Goal: Use online tool/utility: Utilize a website feature to perform a specific function

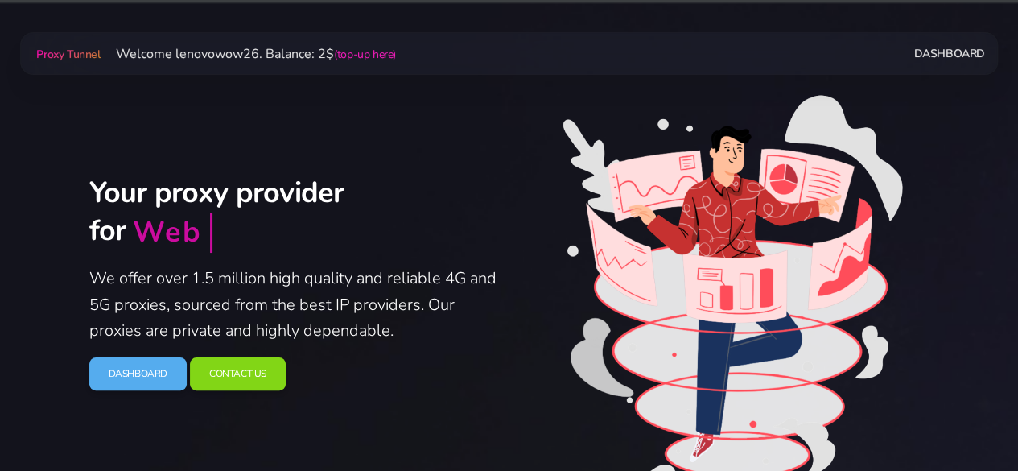
click at [938, 50] on link "Dashboard" at bounding box center [948, 54] width 71 height 30
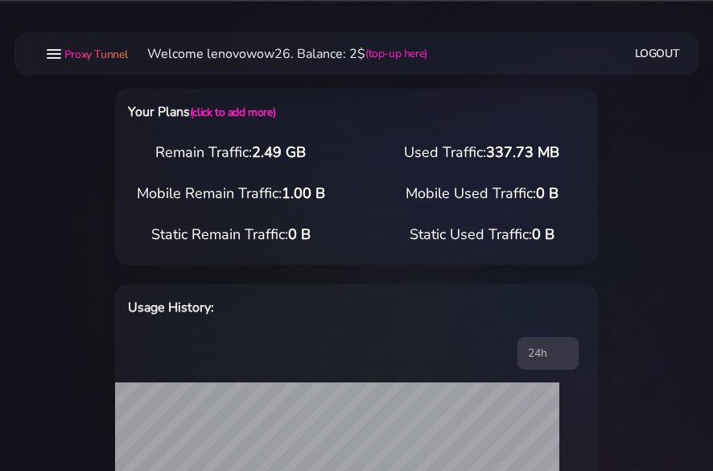
click at [401, 54] on link "(top-up here)" at bounding box center [396, 53] width 62 height 17
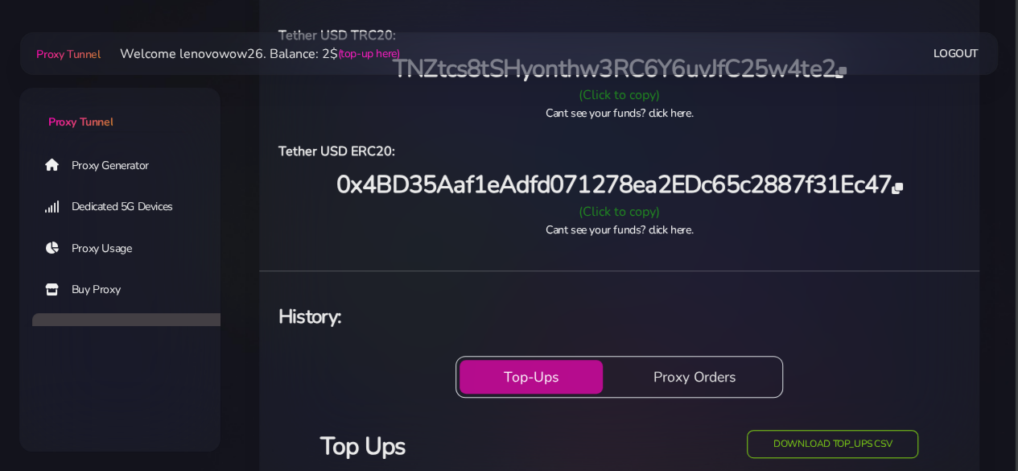
scroll to position [80, 0]
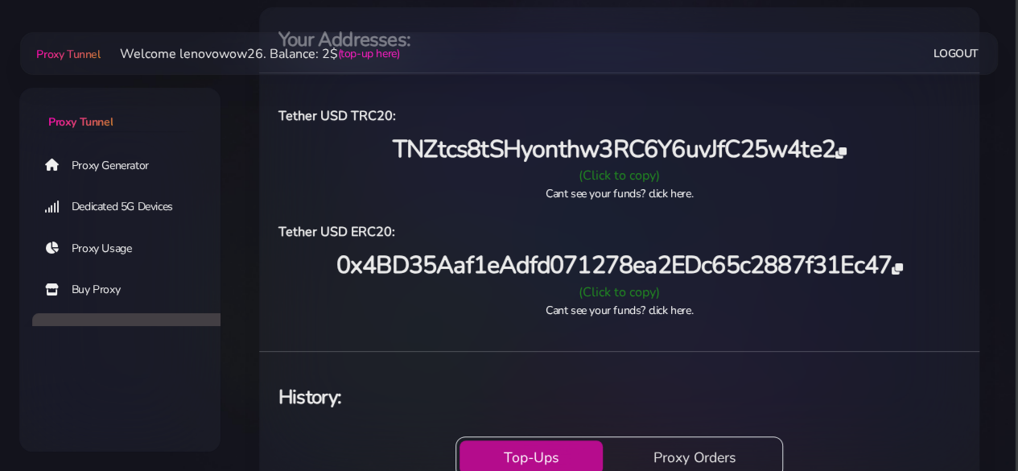
click at [87, 62] on link "Proxy Tunnel" at bounding box center [66, 54] width 67 height 26
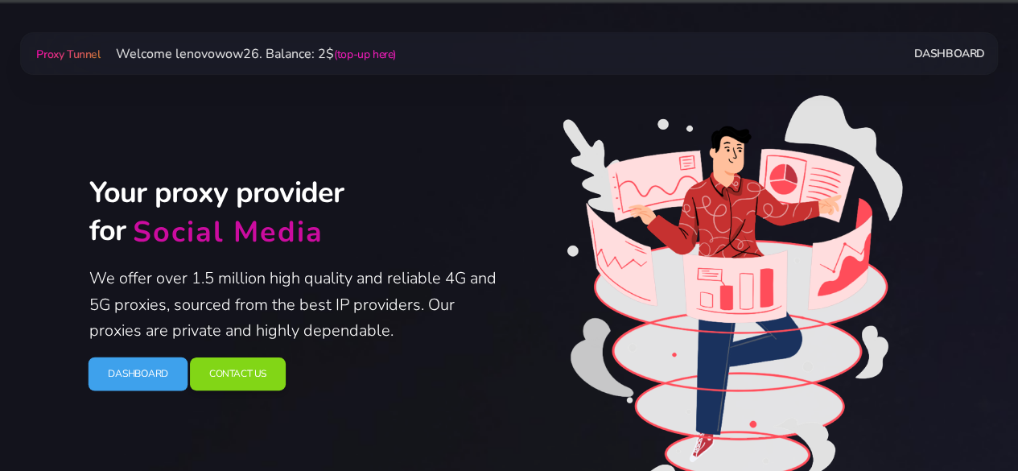
click at [150, 382] on link "Dashboard" at bounding box center [138, 374] width 100 height 34
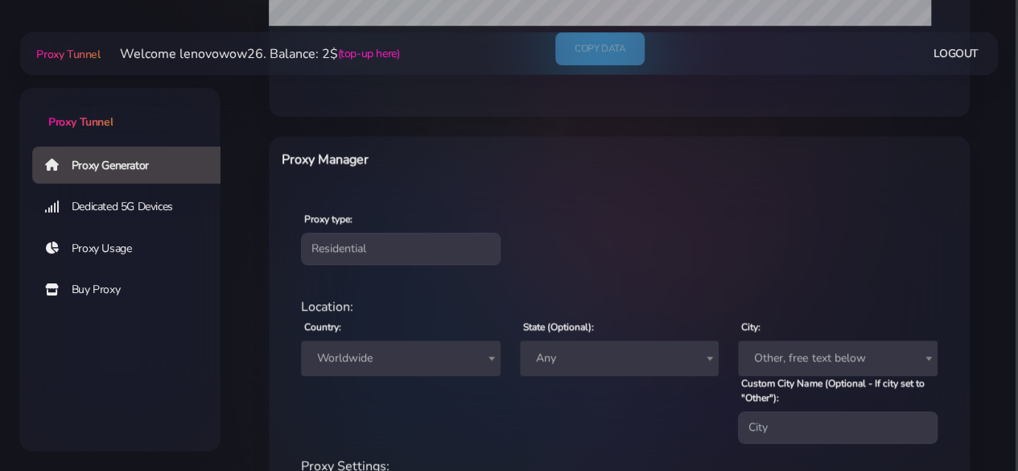
scroll to position [483, 0]
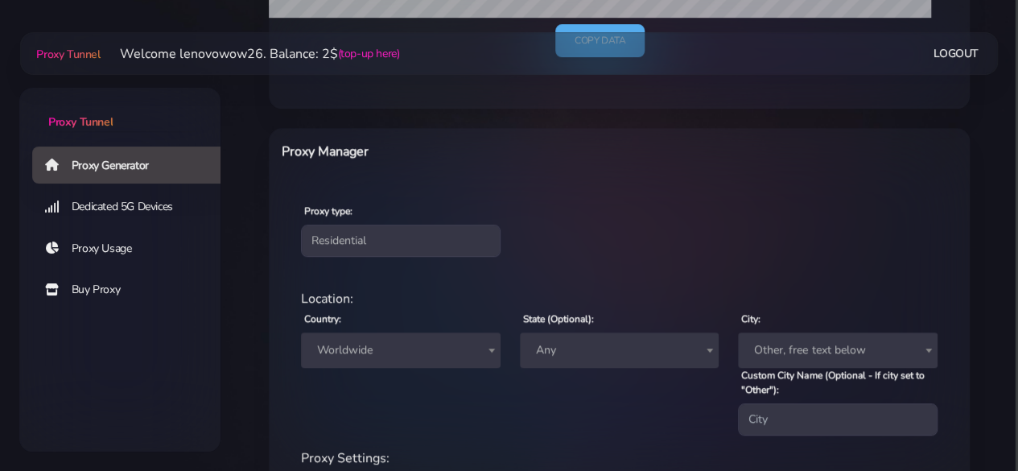
click at [401, 357] on span "Worldwide" at bounding box center [401, 350] width 180 height 23
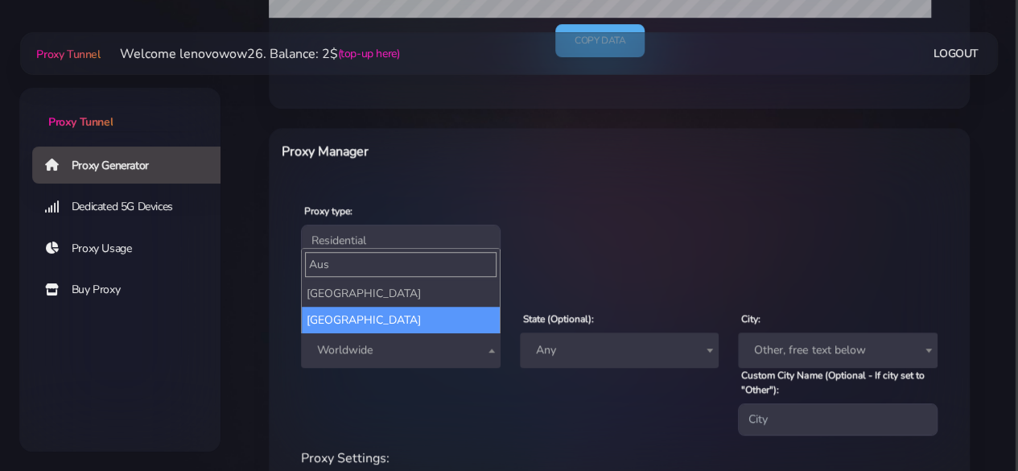
type input "Aus"
select select "AU"
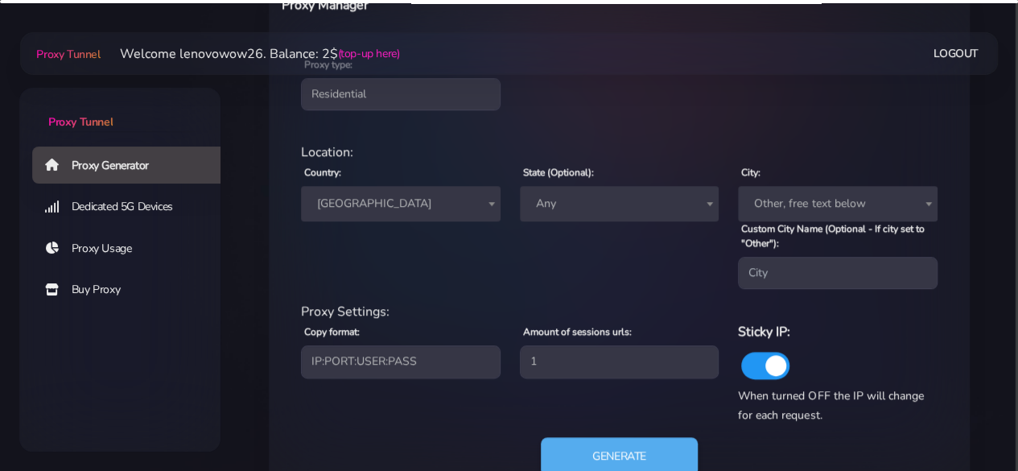
scroll to position [644, 0]
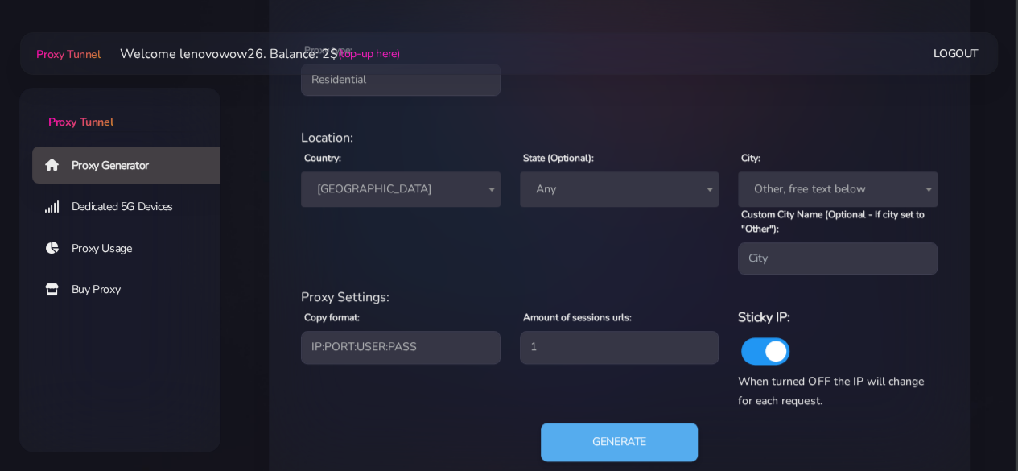
click at [530, 192] on span "Any" at bounding box center [620, 189] width 180 height 23
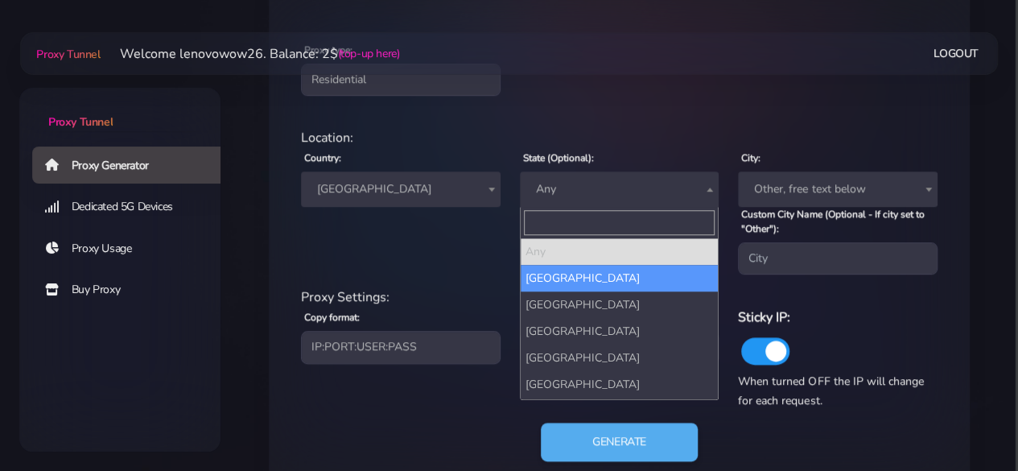
select select "[GEOGRAPHIC_DATA]"
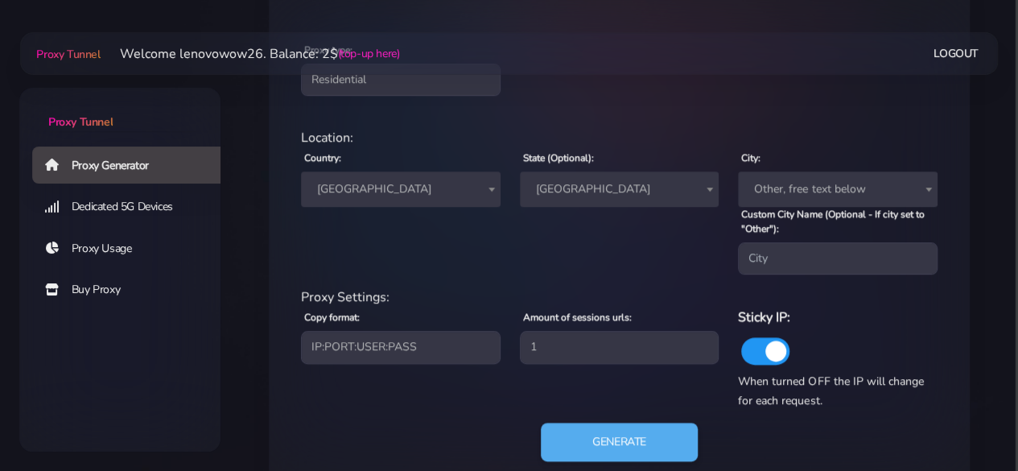
click at [762, 192] on span "Other, free text below" at bounding box center [838, 189] width 180 height 23
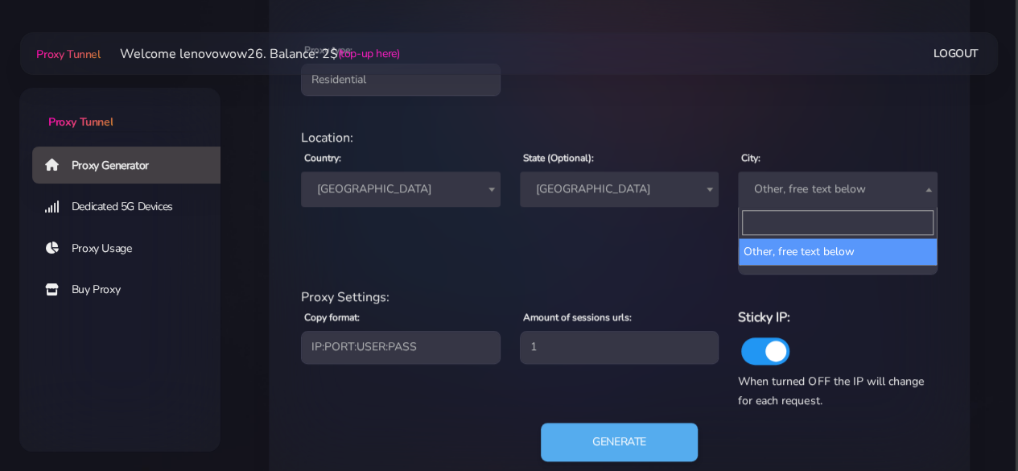
click at [639, 249] on div "State (Optional): Any [GEOGRAPHIC_DATA] [GEOGRAPHIC_DATA] [GEOGRAPHIC_DATA] [GE…" at bounding box center [619, 210] width 219 height 127
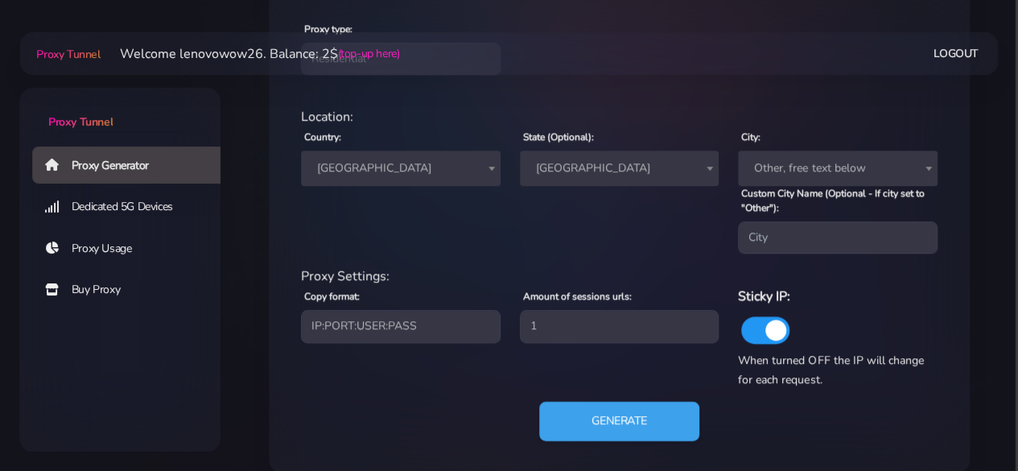
scroll to position [685, 0]
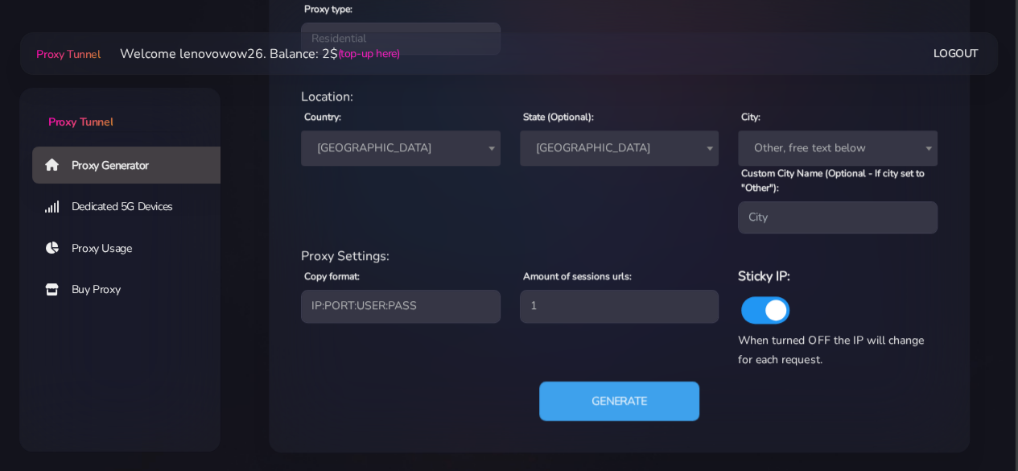
click at [629, 396] on button "Generate" at bounding box center [619, 400] width 160 height 39
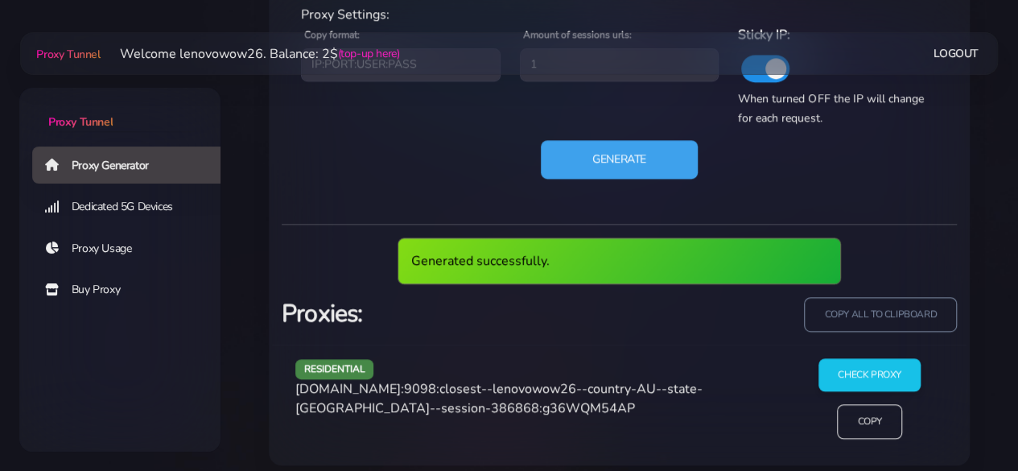
scroll to position [879, 0]
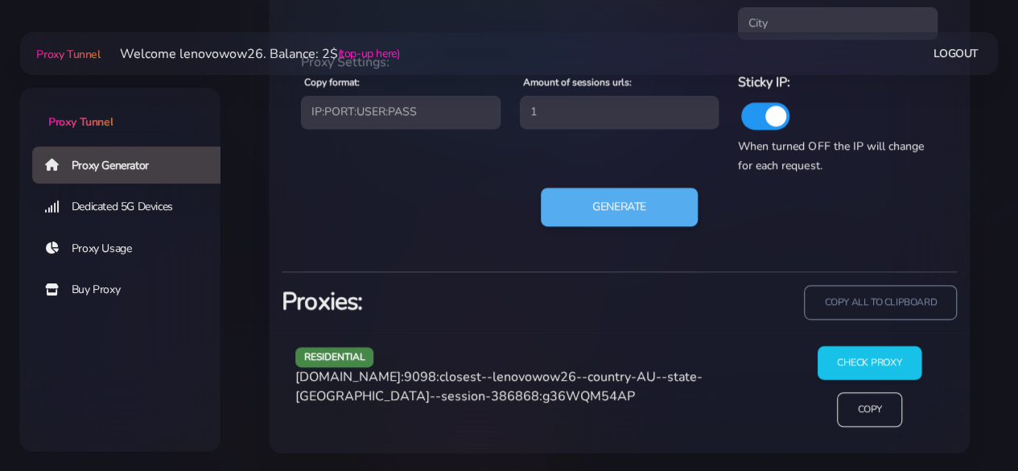
click at [847, 365] on input "Check Proxy" at bounding box center [870, 363] width 104 height 34
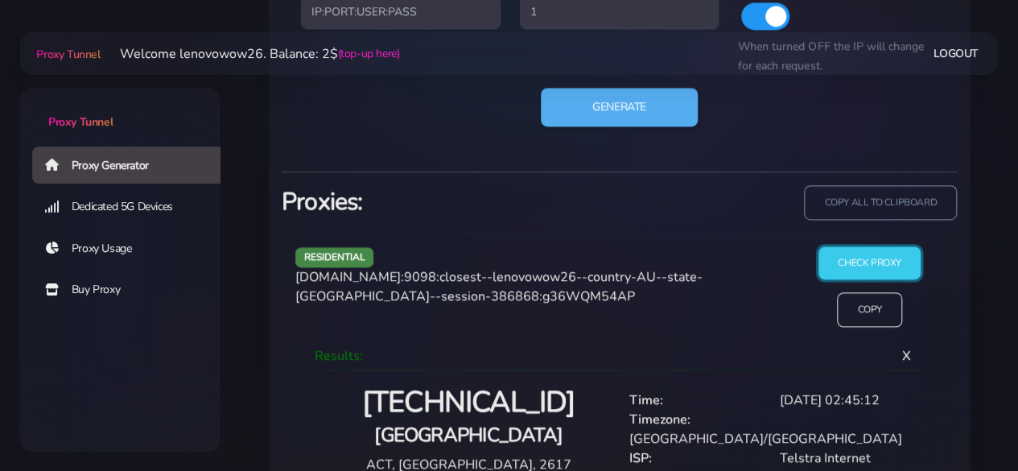
scroll to position [1012, 0]
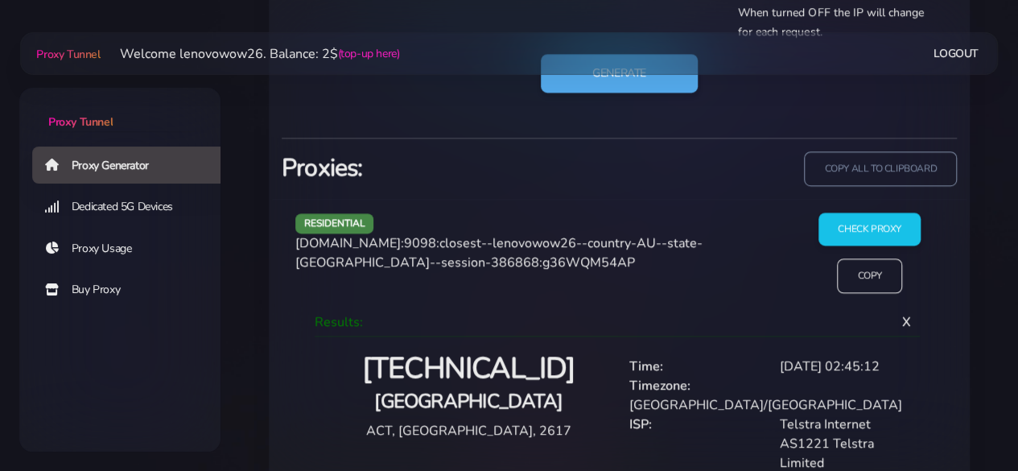
click at [485, 402] on h4 "[GEOGRAPHIC_DATA]" at bounding box center [469, 401] width 282 height 27
click at [473, 402] on h4 "[GEOGRAPHIC_DATA]" at bounding box center [469, 401] width 282 height 27
copy h4 "[GEOGRAPHIC_DATA]"
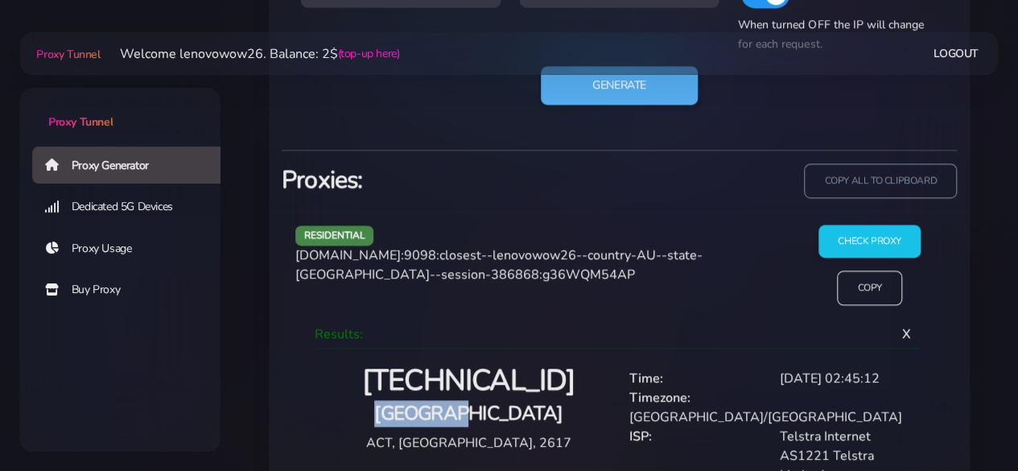
scroll to position [1025, 0]
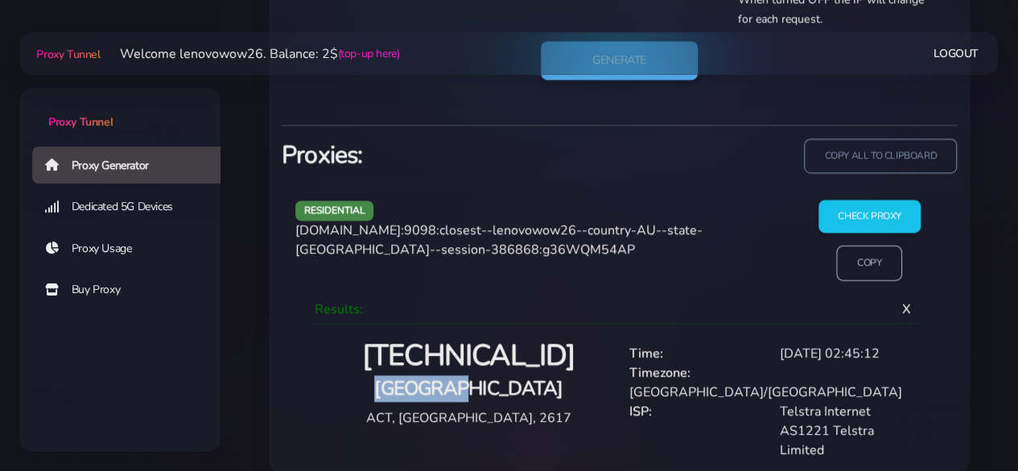
click at [852, 271] on input "Copy" at bounding box center [870, 262] width 66 height 35
copy h4 "[GEOGRAPHIC_DATA]"
click at [879, 263] on input "Copy" at bounding box center [870, 262] width 66 height 35
drag, startPoint x: 440, startPoint y: 228, endPoint x: 591, endPoint y: 249, distance: 151.9
click at [591, 249] on div "residential [DOMAIN_NAME]:9098:closest--lenovowow26--country-AU--state-[GEOGRAP…" at bounding box center [536, 246] width 501 height 93
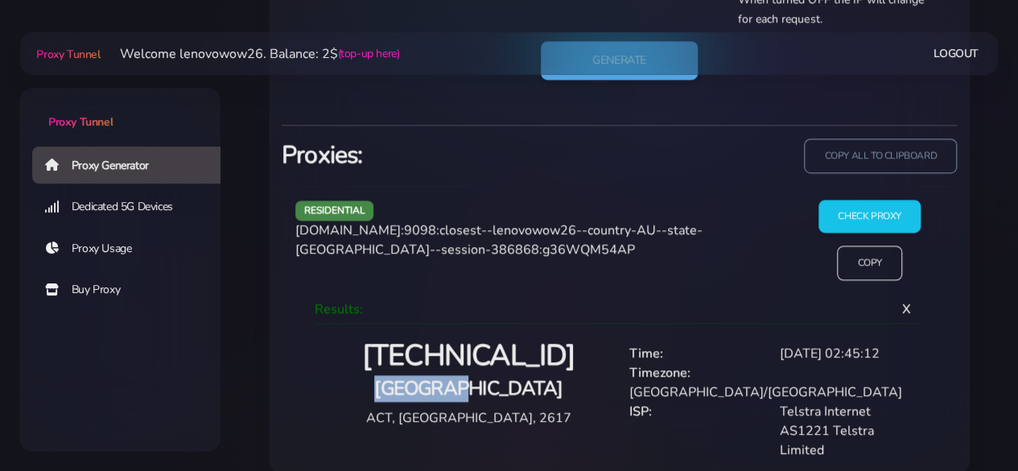
copy span "closest--lenovowow26--country-AU--state-[GEOGRAPHIC_DATA]--session-386868:g36WQ…"
click at [626, 268] on div "residential [DOMAIN_NAME]:9098:closest--lenovowow26--country-AU--state-[GEOGRAP…" at bounding box center [536, 246] width 501 height 93
drag, startPoint x: 591, startPoint y: 249, endPoint x: 296, endPoint y: 231, distance: 295.1
click at [296, 231] on div "residential [DOMAIN_NAME]:9098:closest--lenovowow26--country-AU--state-[GEOGRAP…" at bounding box center [536, 246] width 501 height 93
copy span "[DOMAIN_NAME]:9098:closest--lenovowow26--country-AU--state-[GEOGRAPHIC_DATA]--s…"
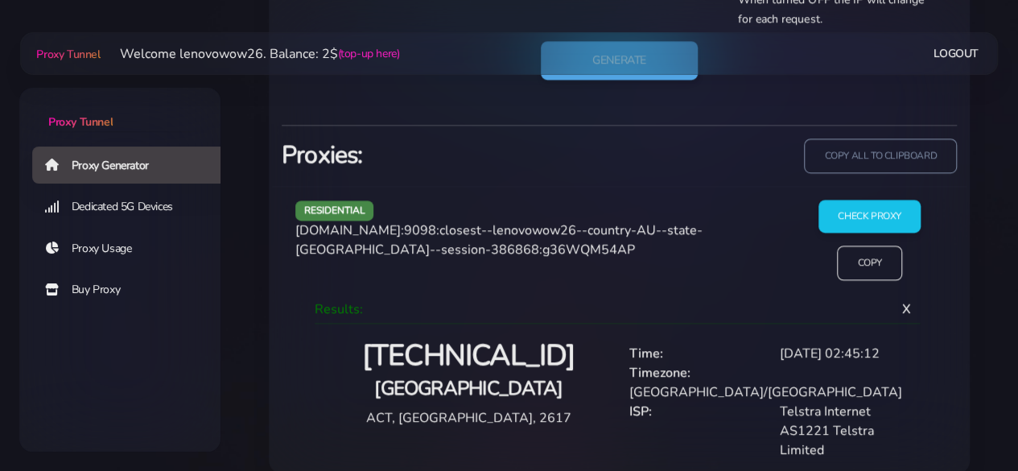
click at [480, 266] on div "residential [DOMAIN_NAME]:9098:closest--lenovowow26--country-AU--state-[GEOGRAP…" at bounding box center [536, 246] width 501 height 93
drag, startPoint x: 584, startPoint y: 247, endPoint x: 298, endPoint y: 234, distance: 286.8
click at [298, 234] on span "[DOMAIN_NAME]:9098:closest--lenovowow26--country-AU--state-[GEOGRAPHIC_DATA]--s…" at bounding box center [498, 239] width 407 height 37
copy span "[DOMAIN_NAME]:9098:closest--lenovowow26--country-AU--state-[GEOGRAPHIC_DATA]--s…"
click at [848, 216] on input "Check Proxy" at bounding box center [870, 217] width 104 height 34
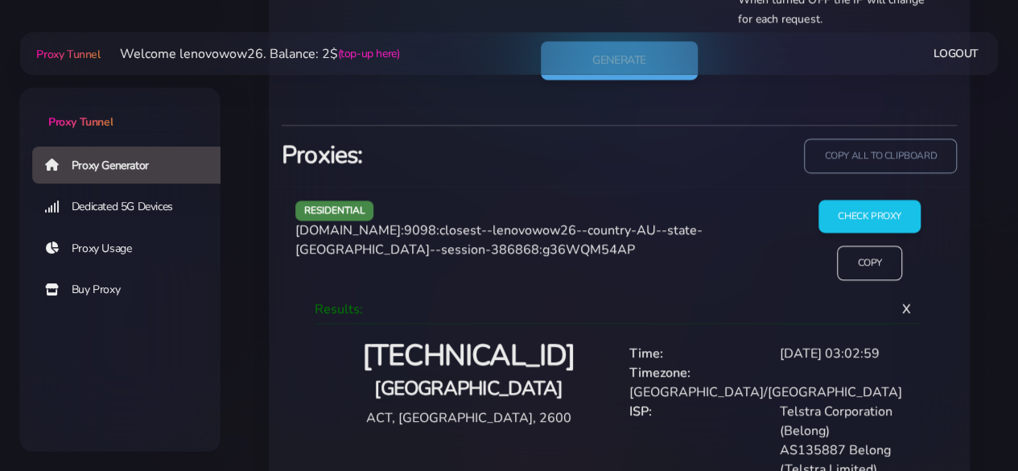
click at [610, 289] on div "residential [DOMAIN_NAME]:9098:closest--lenovowow26--country-AU--state-[GEOGRAP…" at bounding box center [536, 246] width 501 height 93
drag, startPoint x: 401, startPoint y: 231, endPoint x: 292, endPoint y: 236, distance: 108.8
click at [292, 236] on div "residential [DOMAIN_NAME]:9098:closest--lenovowow26--country-AU--state-[GEOGRAP…" at bounding box center [536, 246] width 501 height 93
click at [444, 384] on h4 "[GEOGRAPHIC_DATA]" at bounding box center [469, 388] width 282 height 27
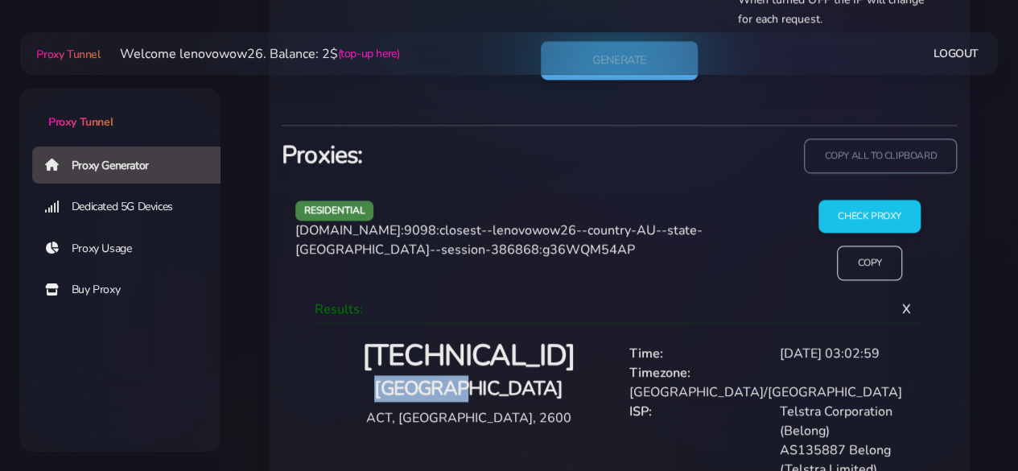
copy h4 "[GEOGRAPHIC_DATA]"
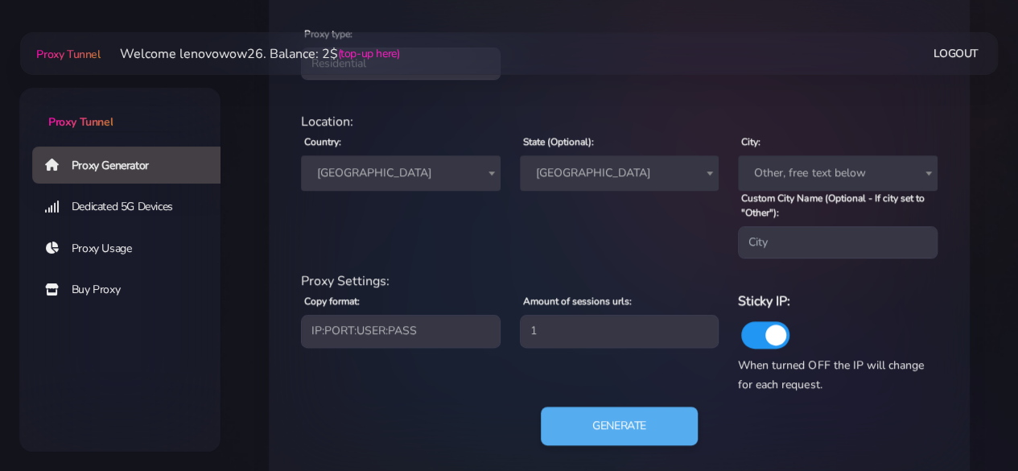
scroll to position [623, 0]
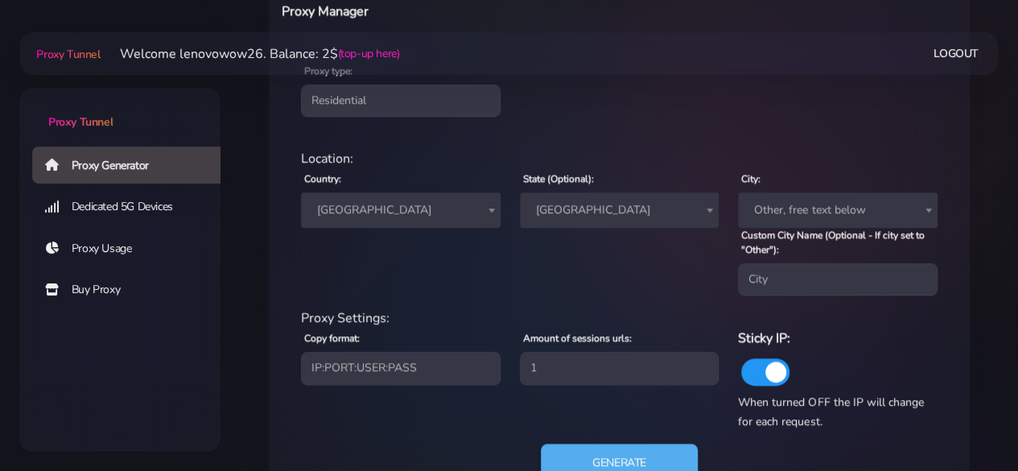
click at [785, 205] on span "Other, free text below" at bounding box center [838, 210] width 180 height 23
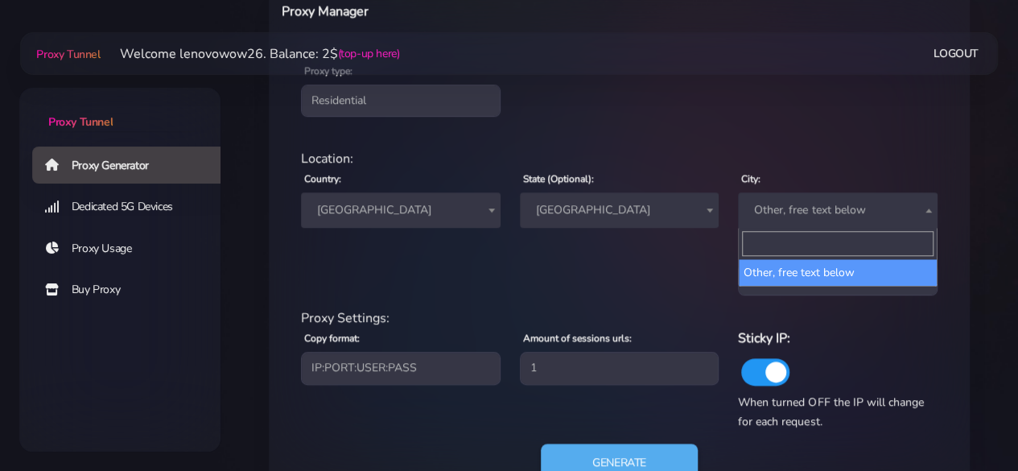
type input "[GEOGRAPHIC_DATA]"
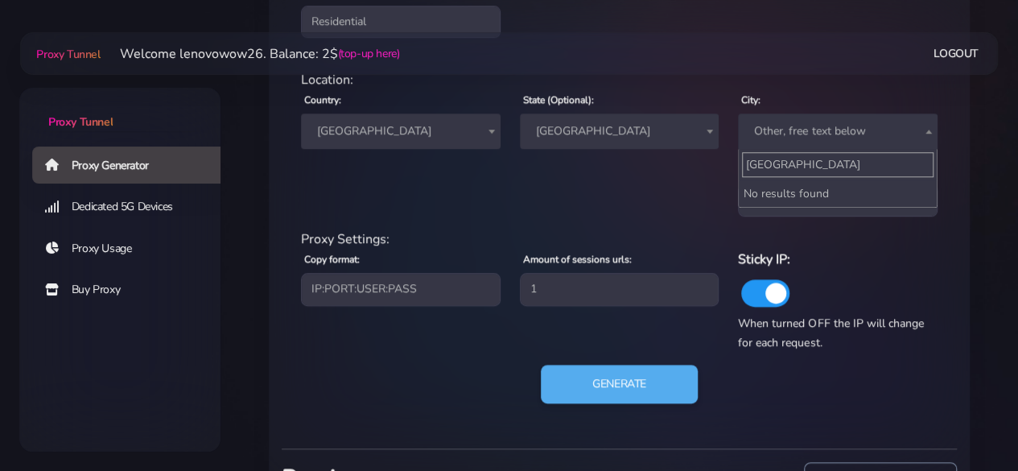
scroll to position [703, 0]
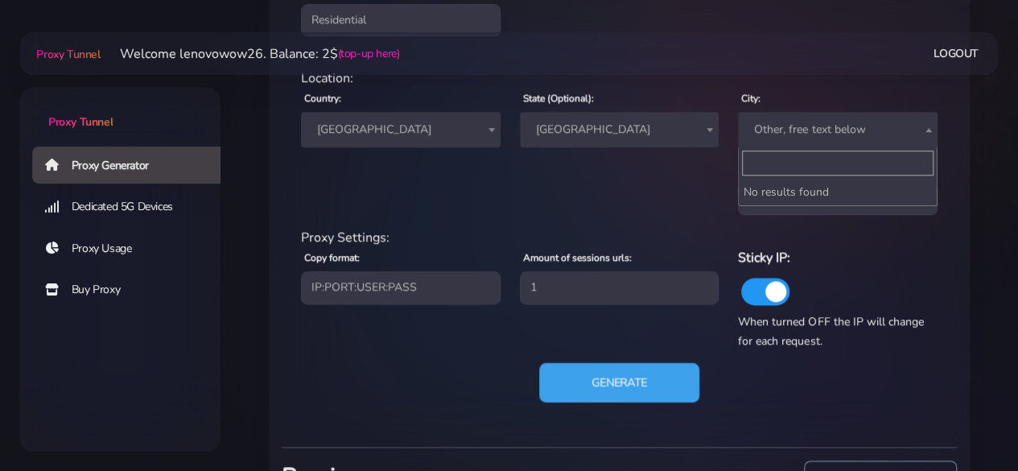
click at [673, 373] on button "Generate" at bounding box center [619, 382] width 160 height 39
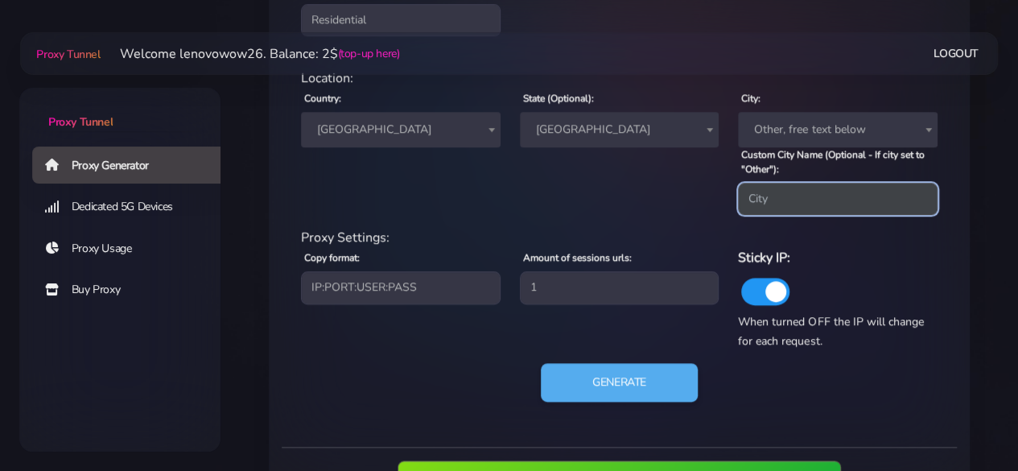
click at [767, 195] on input "Custom City Name (Optional - If city set to "Other"):" at bounding box center [838, 199] width 200 height 32
paste input "[GEOGRAPHIC_DATA]"
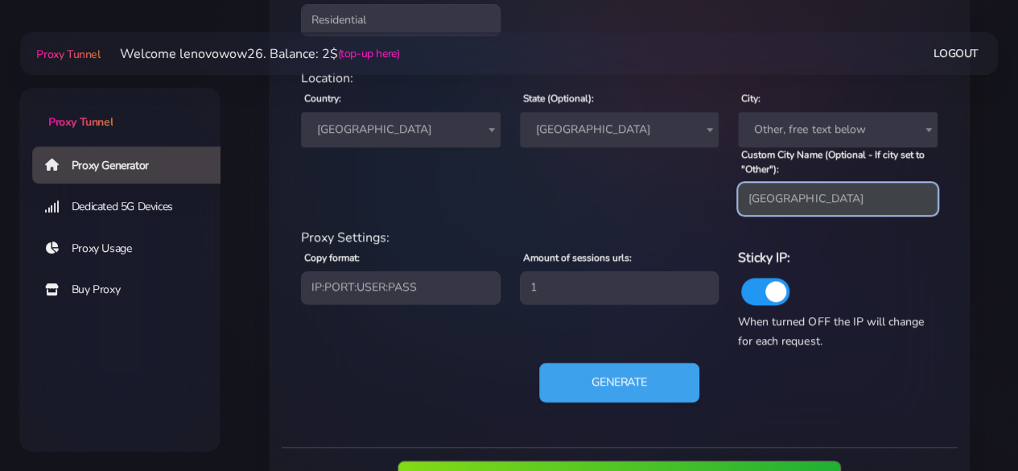
type input "[GEOGRAPHIC_DATA]"
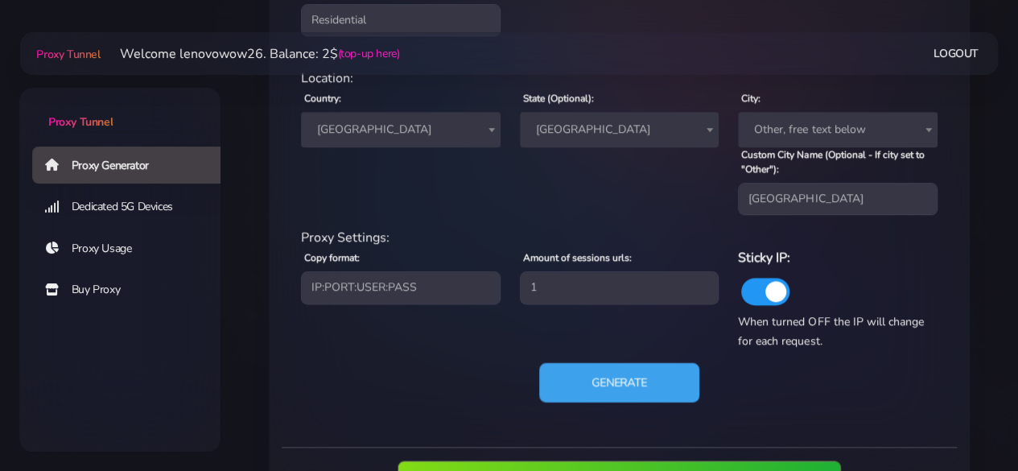
click at [682, 385] on button "Generate" at bounding box center [619, 382] width 160 height 39
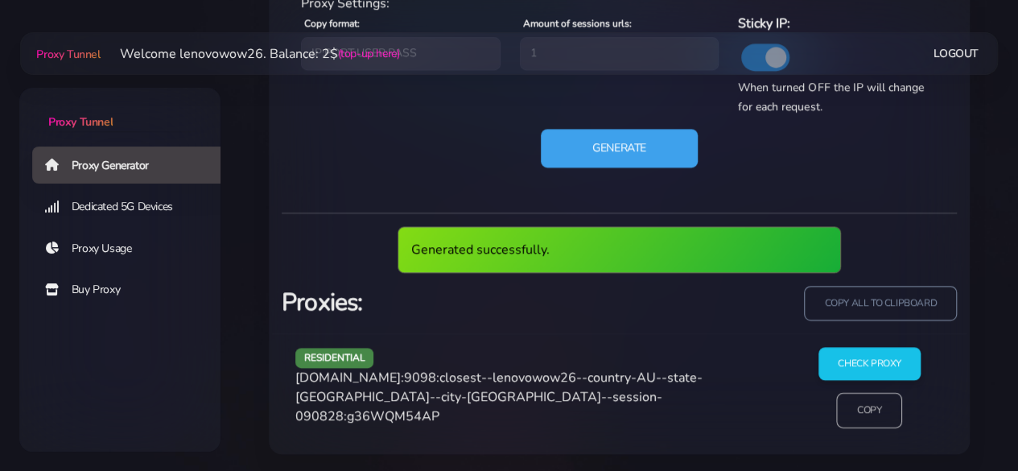
scroll to position [879, 0]
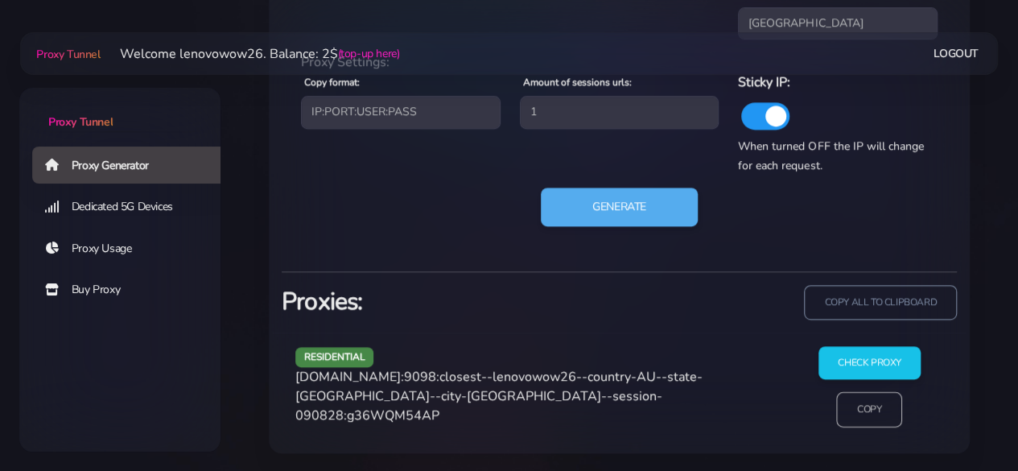
click at [849, 405] on input "Copy" at bounding box center [870, 409] width 66 height 35
click at [855, 365] on input "Check Proxy" at bounding box center [870, 363] width 104 height 34
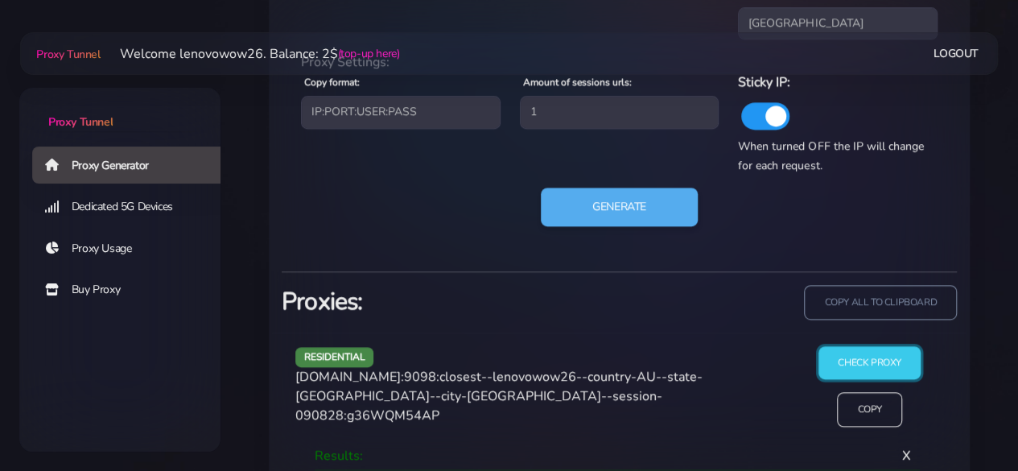
scroll to position [1025, 0]
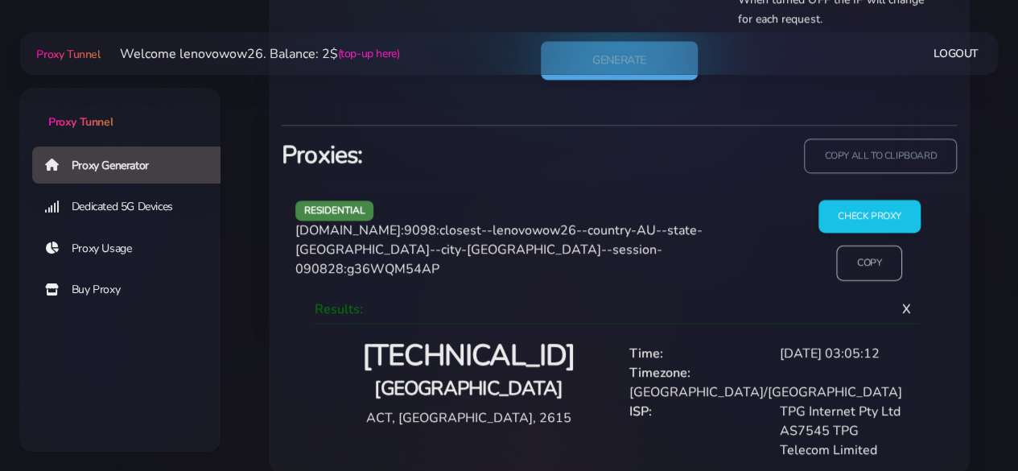
click at [858, 266] on input "Copy" at bounding box center [870, 262] width 66 height 35
click at [876, 275] on input "Copy" at bounding box center [870, 262] width 66 height 35
